Goal: Task Accomplishment & Management: Use online tool/utility

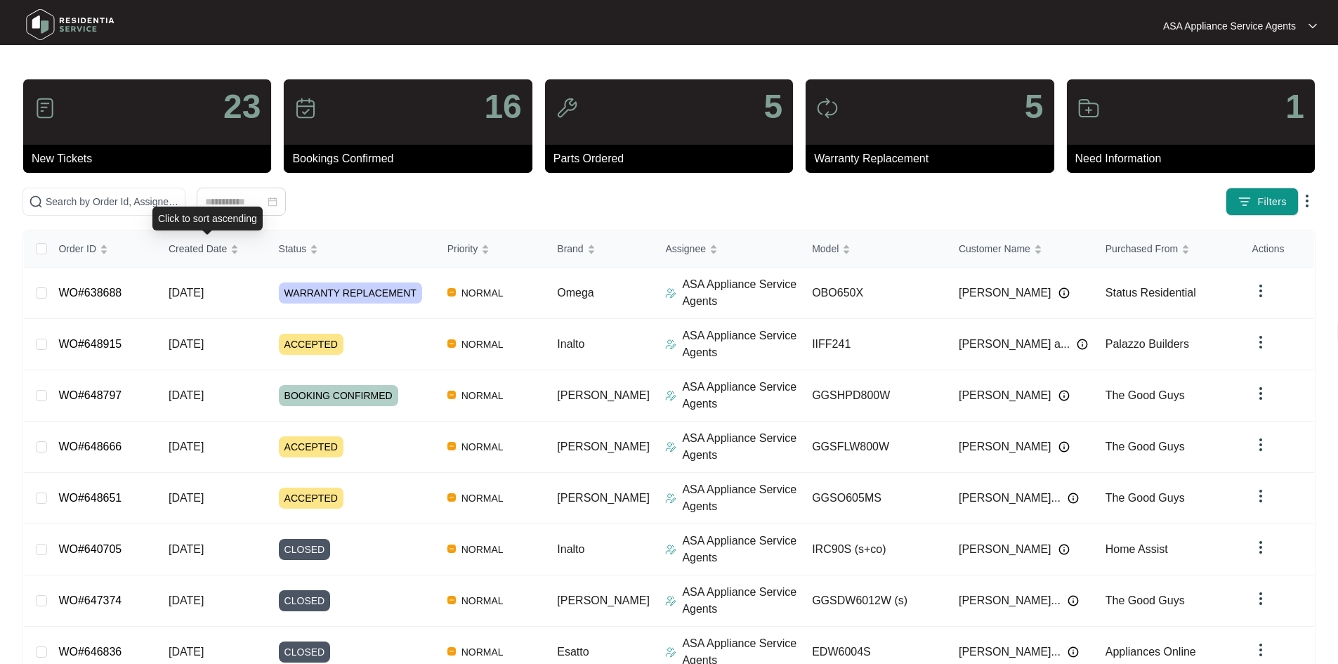
click at [178, 207] on div "Click to sort ascending" at bounding box center [207, 218] width 110 height 24
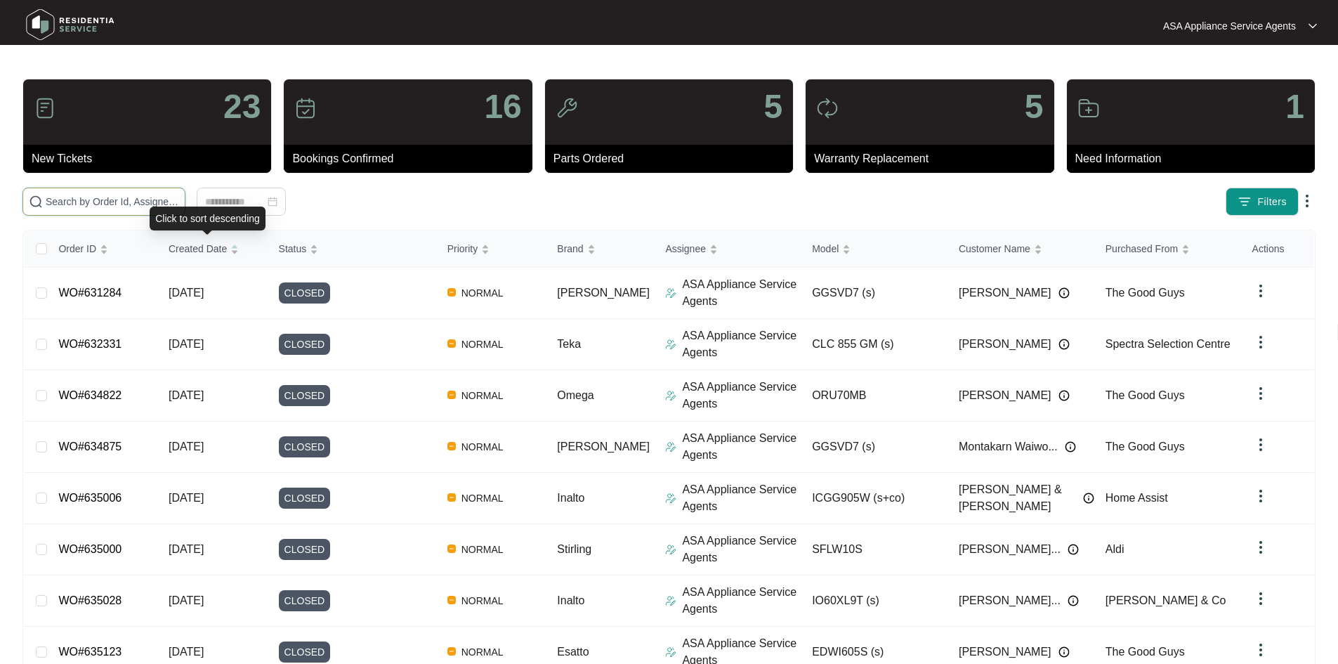
click at [142, 198] on input "text" at bounding box center [112, 201] width 133 height 15
paste input "648666"
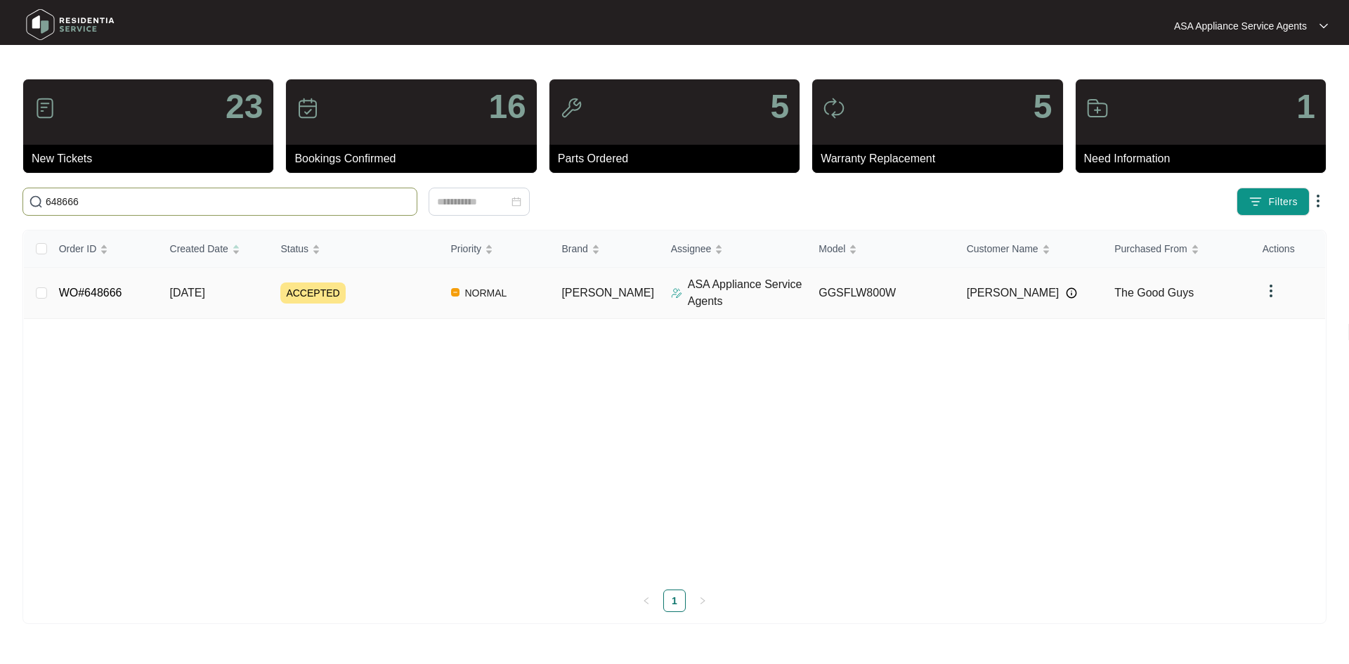
type input "648666"
click at [204, 284] on td "[DATE]" at bounding box center [214, 293] width 111 height 51
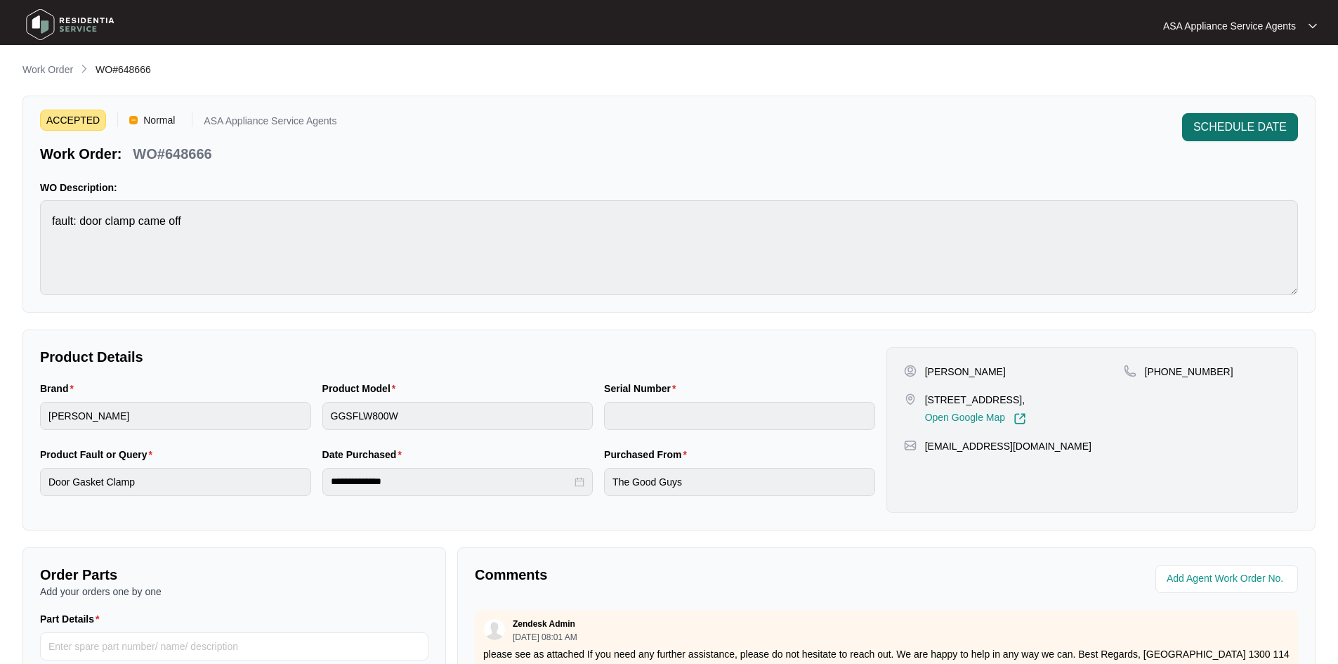
click at [1257, 117] on button "SCHEDULE DATE" at bounding box center [1240, 127] width 116 height 28
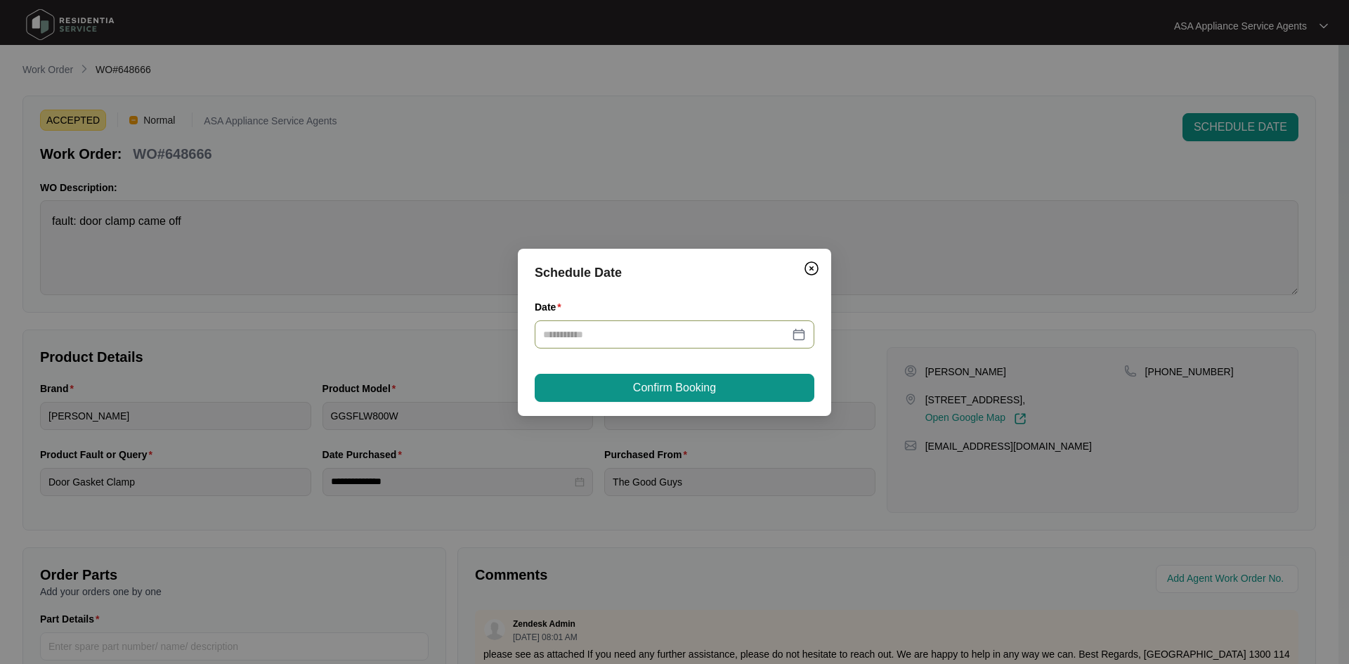
drag, startPoint x: 789, startPoint y: 334, endPoint x: 769, endPoint y: 348, distance: 24.4
click at [790, 335] on div at bounding box center [674, 334] width 263 height 15
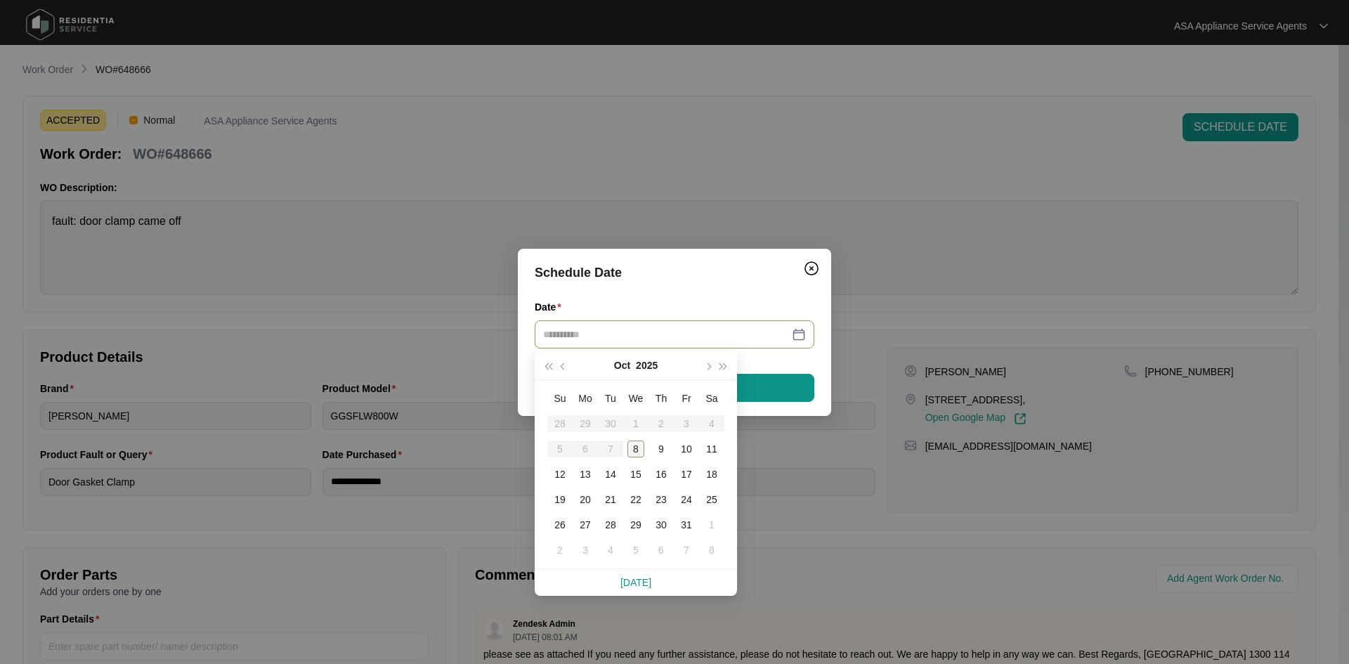
click at [633, 451] on div "8" at bounding box center [635, 448] width 17 height 17
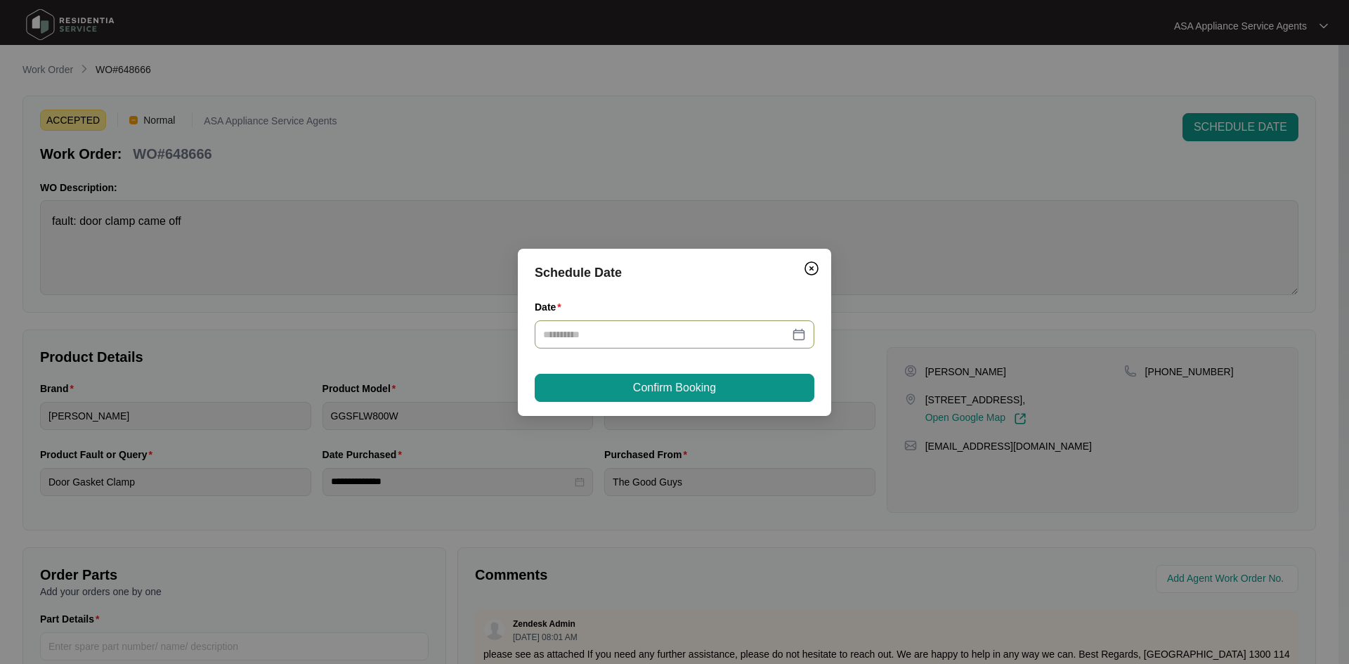
type input "**********"
click at [700, 386] on span "Confirm Booking" at bounding box center [674, 387] width 83 height 17
